Goal: Information Seeking & Learning: Check status

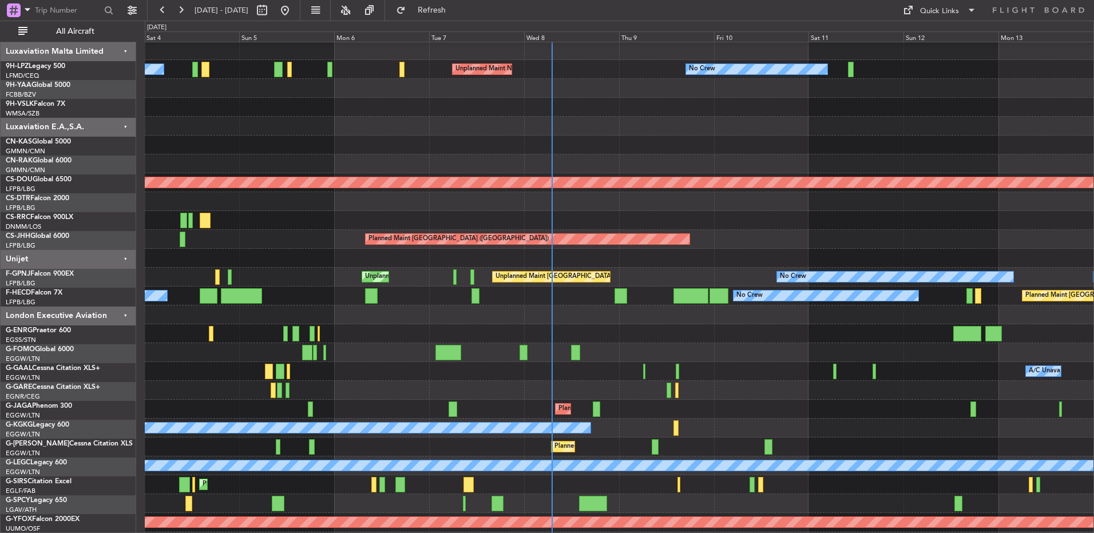
scroll to position [1, 0]
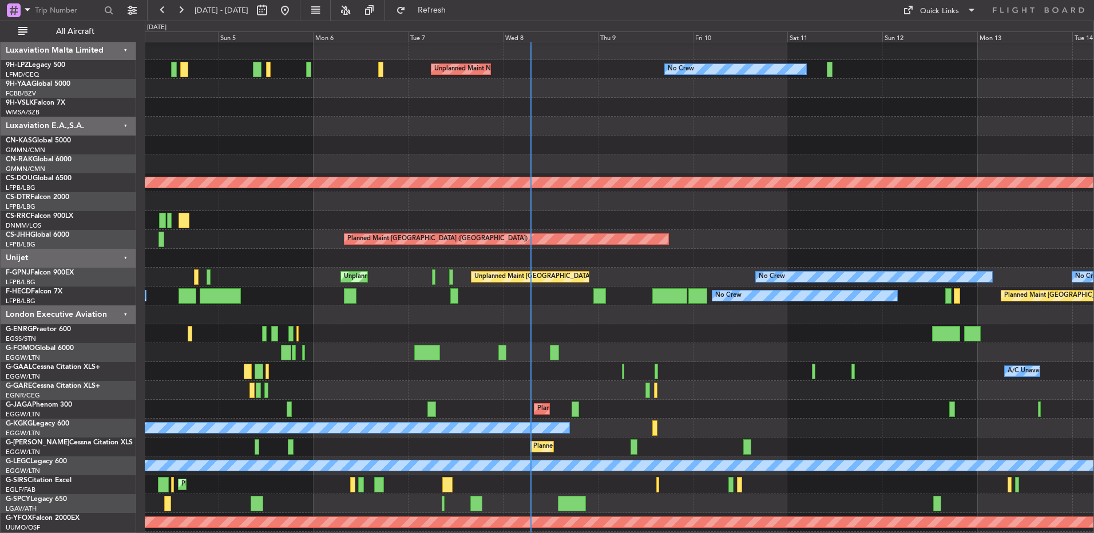
click at [713, 198] on div at bounding box center [619, 201] width 949 height 19
click at [601, 302] on div at bounding box center [599, 295] width 13 height 15
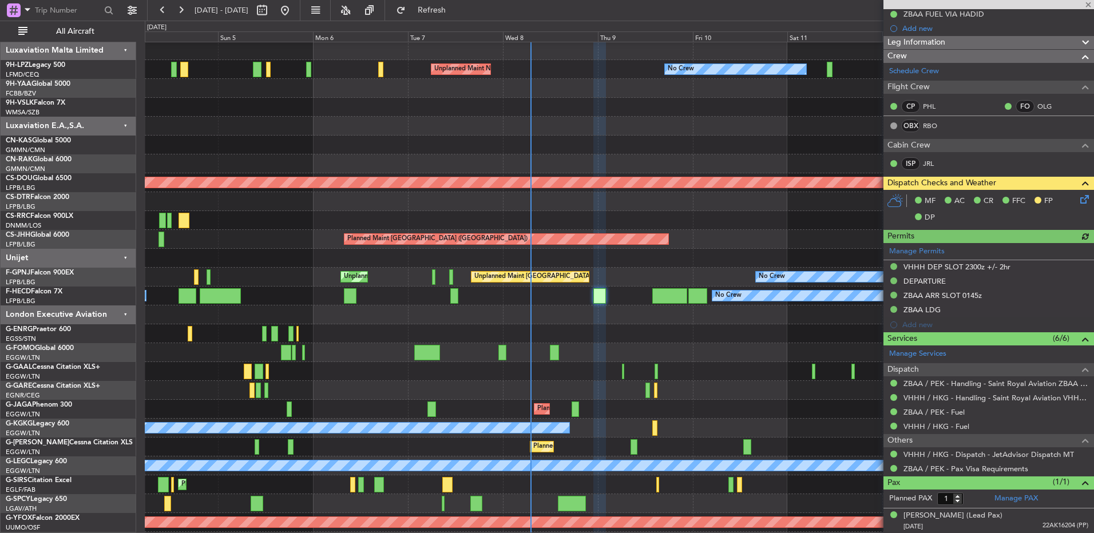
scroll to position [176, 0]
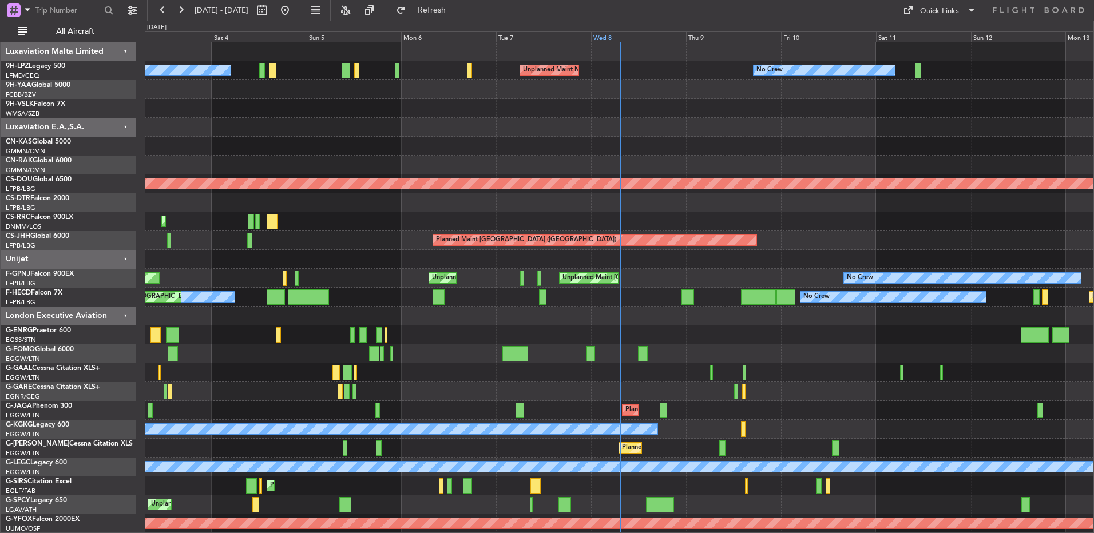
click at [611, 36] on div "Wed 8" at bounding box center [638, 36] width 95 height 10
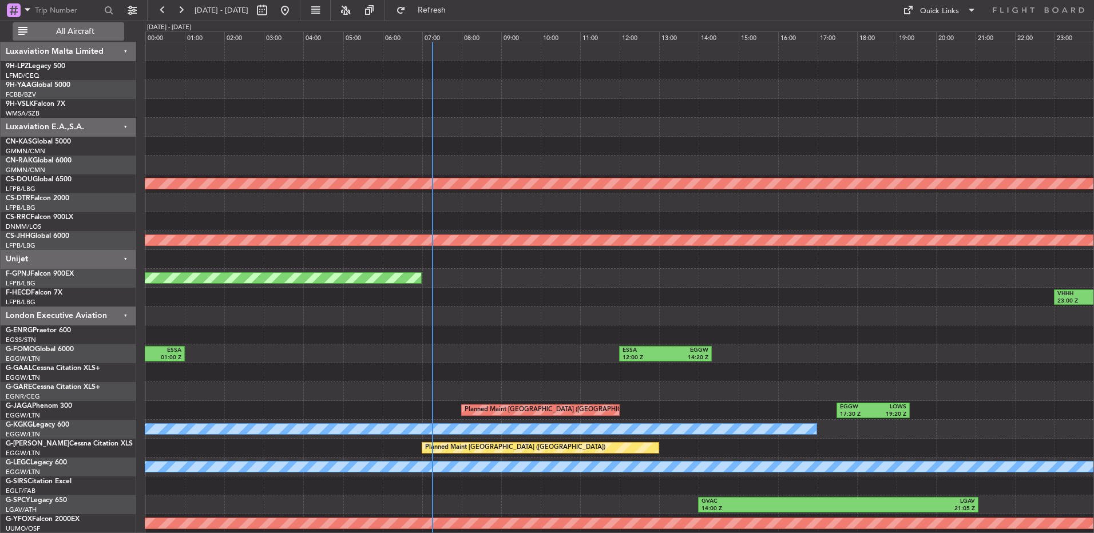
click at [89, 35] on span "All Aircraft" at bounding box center [75, 31] width 91 height 8
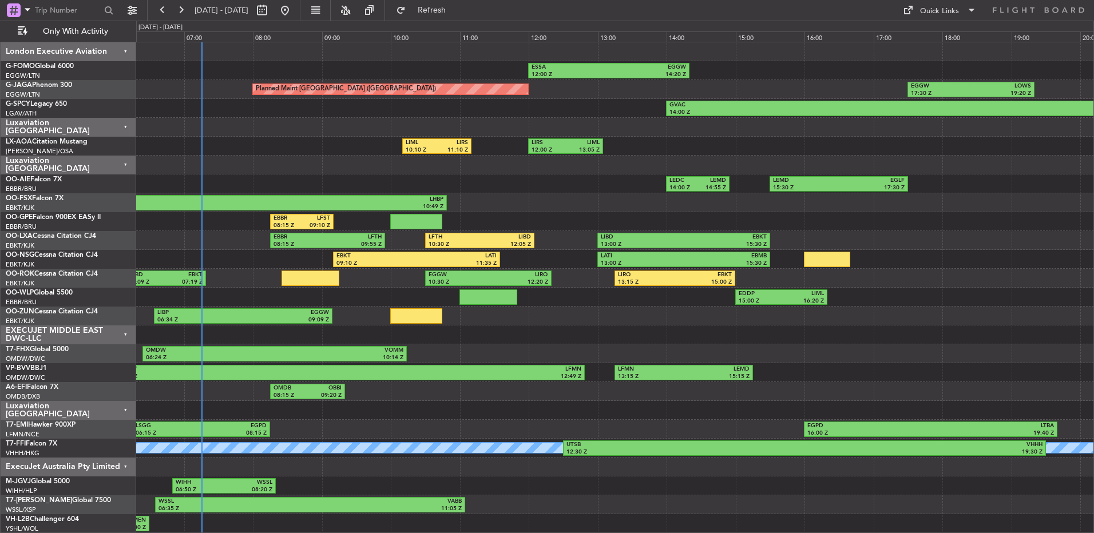
click at [457, 121] on div at bounding box center [614, 127] width 957 height 19
click at [108, 128] on div "Luxaviation [GEOGRAPHIC_DATA]" at bounding box center [69, 127] width 136 height 19
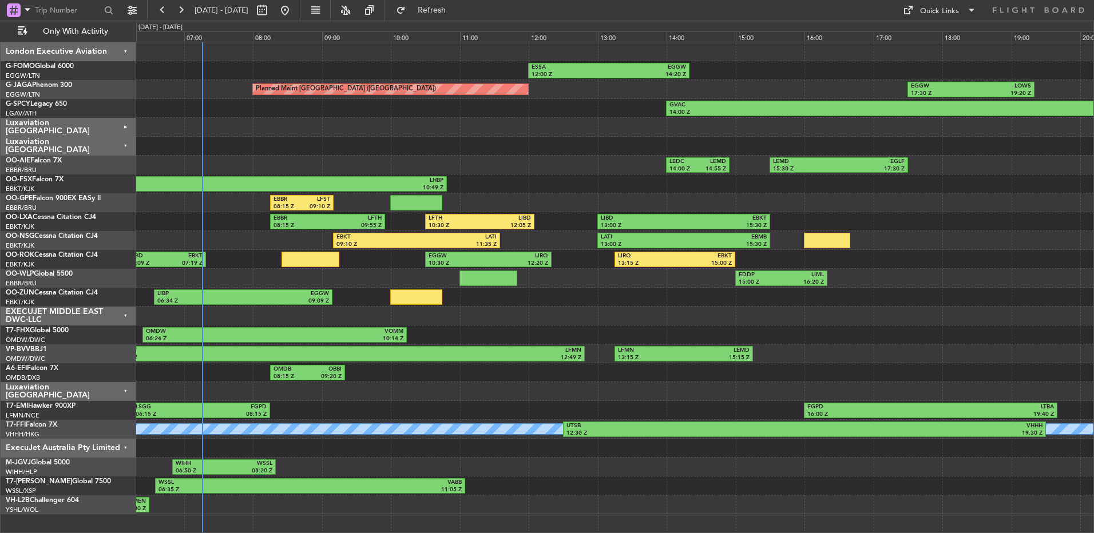
click at [110, 448] on div "ExecuJet Australia Pty Limited" at bounding box center [69, 448] width 136 height 19
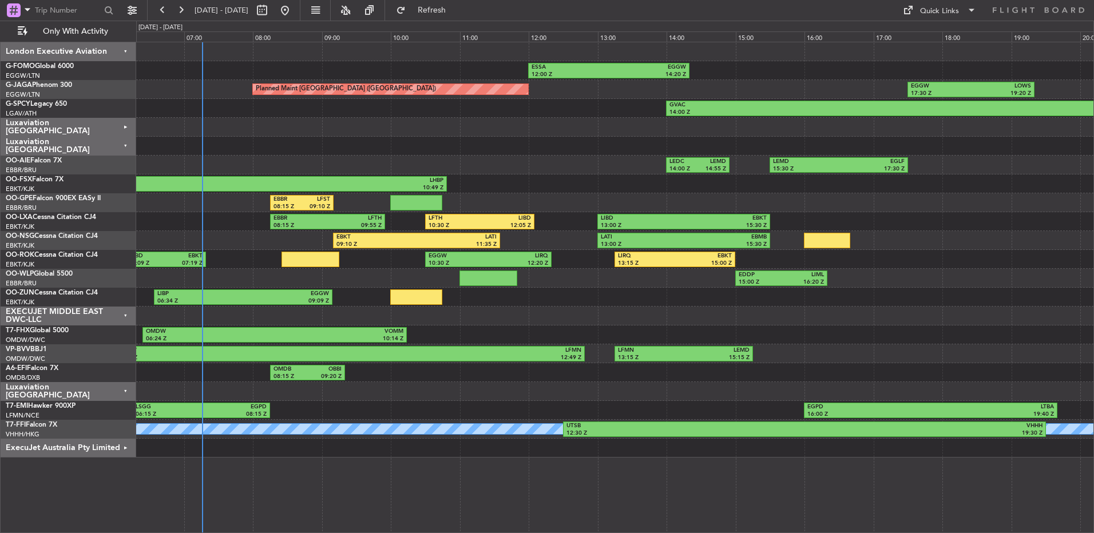
click at [102, 399] on div "Luxaviation [GEOGRAPHIC_DATA]" at bounding box center [69, 391] width 136 height 19
click at [99, 393] on div "Luxaviation [GEOGRAPHIC_DATA]" at bounding box center [69, 391] width 136 height 19
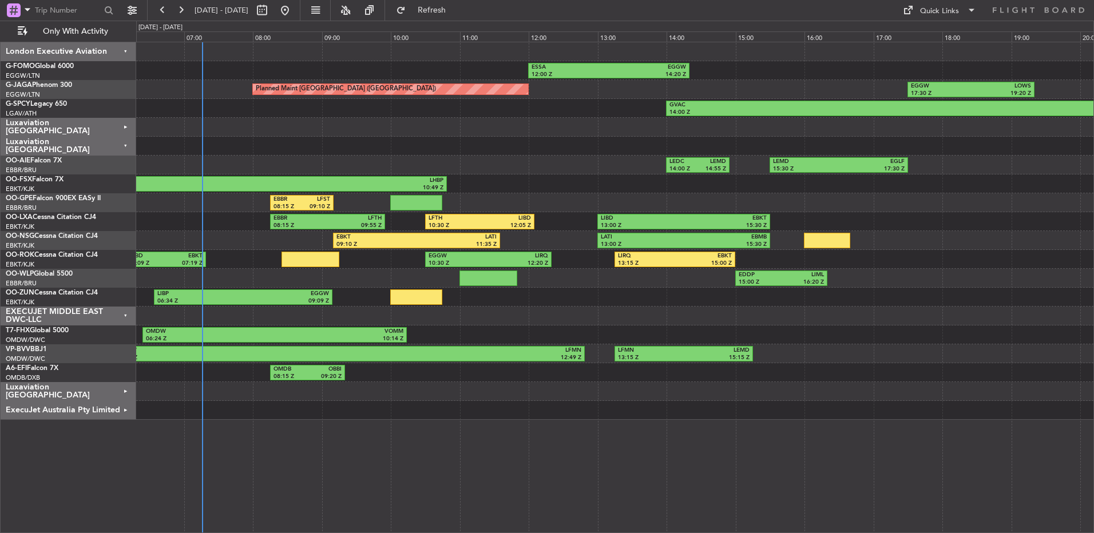
click at [430, 430] on div "ESSA 12:00 Z EGGW 14:20 Z Planned Maint London (Luton) EGGW 17:30 Z LOWS 19:20 …" at bounding box center [615, 288] width 958 height 492
